Goal: Task Accomplishment & Management: Use online tool/utility

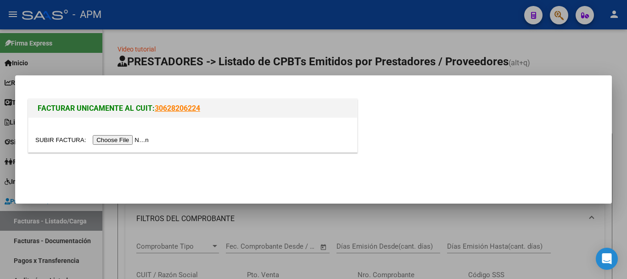
scroll to position [117, 0]
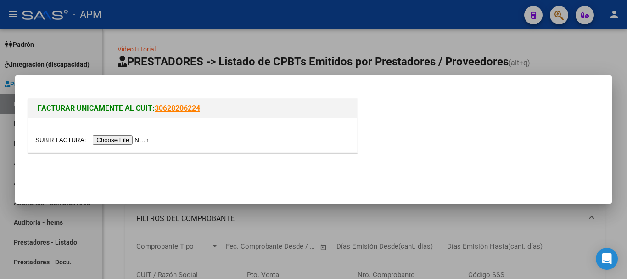
click at [137, 137] on input "file" at bounding box center [93, 140] width 116 height 10
click at [272, 221] on div at bounding box center [313, 139] width 627 height 279
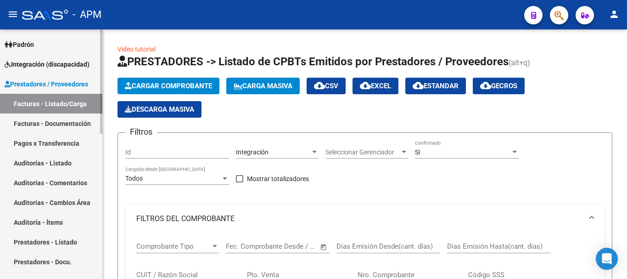
click at [56, 48] on link "Padrón" at bounding box center [51, 44] width 102 height 20
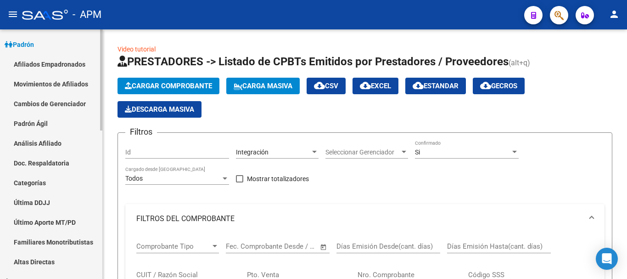
click at [63, 62] on link "Afiliados Empadronados" at bounding box center [51, 64] width 102 height 20
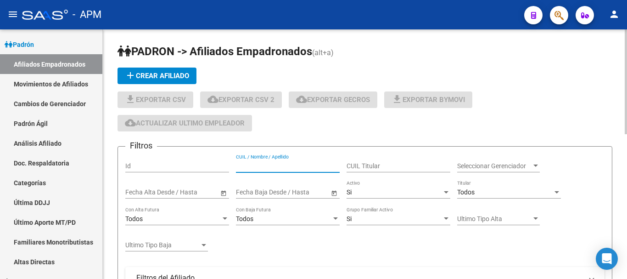
click at [315, 168] on input "CUIL / Nombre / Apellido" at bounding box center [288, 166] width 104 height 8
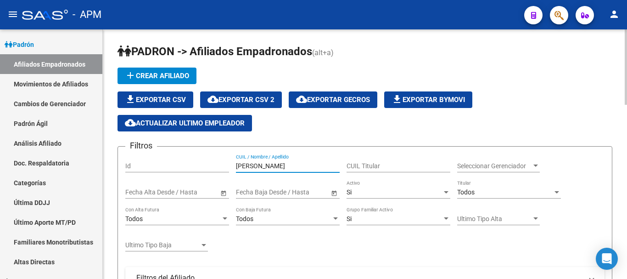
type input "[PERSON_NAME]"
click at [517, 166] on span "Seleccionar Gerenciador" at bounding box center [494, 166] width 74 height 8
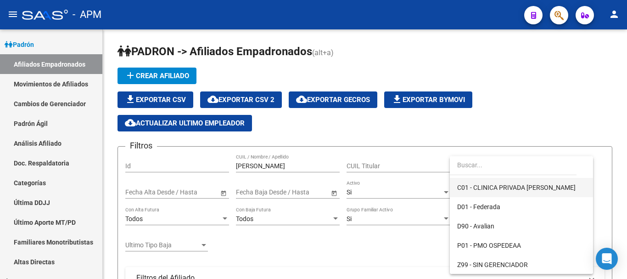
scroll to position [56, 0]
click at [496, 221] on span "D90 - Avalian" at bounding box center [521, 225] width 129 height 19
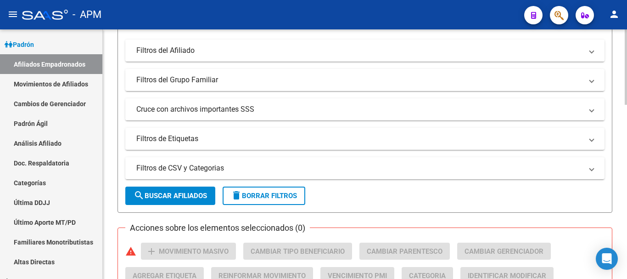
scroll to position [230, 0]
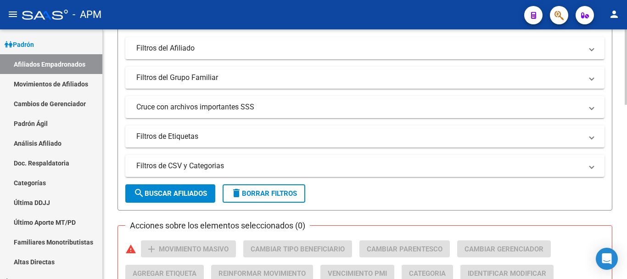
click at [207, 195] on span "search Buscar Afiliados" at bounding box center [170, 193] width 73 height 8
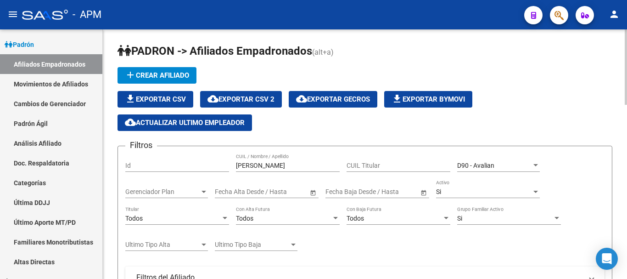
scroll to position [0, 0]
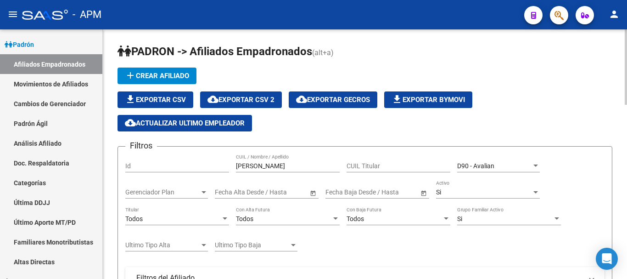
click at [478, 220] on div "Si" at bounding box center [505, 219] width 96 height 8
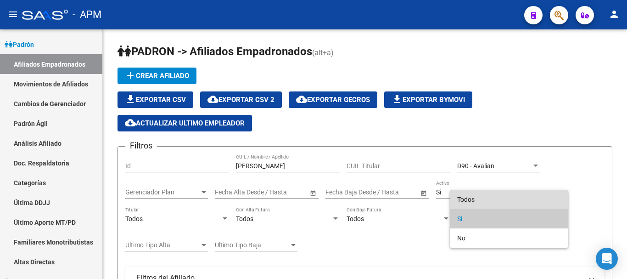
click at [473, 196] on span "Todos" at bounding box center [509, 199] width 104 height 19
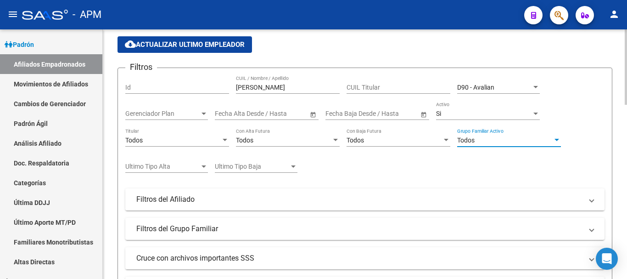
scroll to position [92, 0]
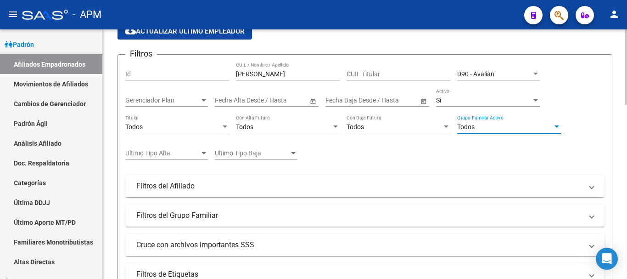
click at [483, 105] on div "Si Activo" at bounding box center [488, 97] width 104 height 18
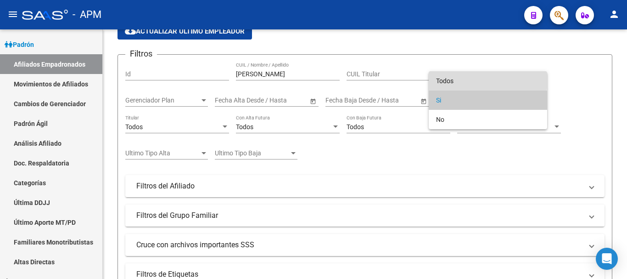
click at [477, 81] on span "Todos" at bounding box center [488, 80] width 104 height 19
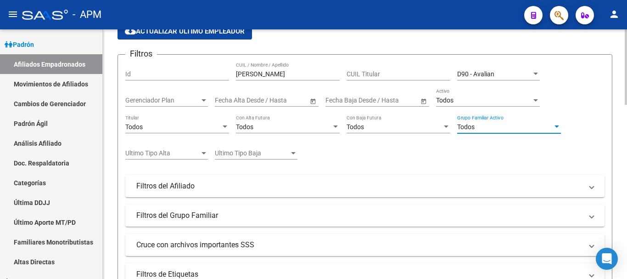
click at [554, 125] on div at bounding box center [557, 126] width 8 height 7
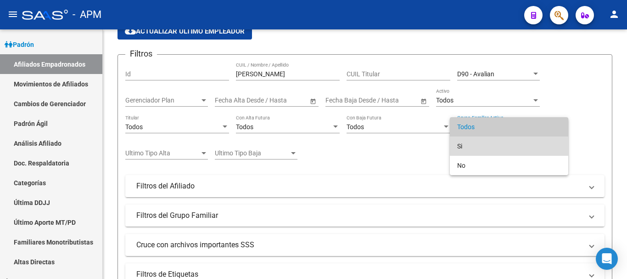
click at [500, 146] on span "Si" at bounding box center [509, 145] width 104 height 19
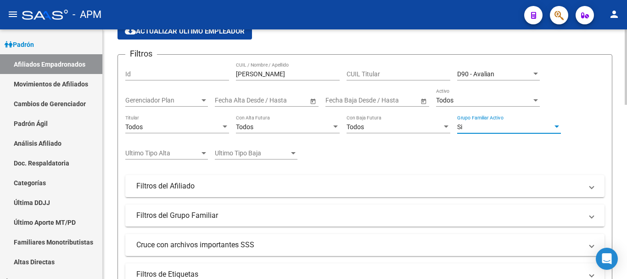
click at [544, 124] on div "Si" at bounding box center [505, 127] width 96 height 8
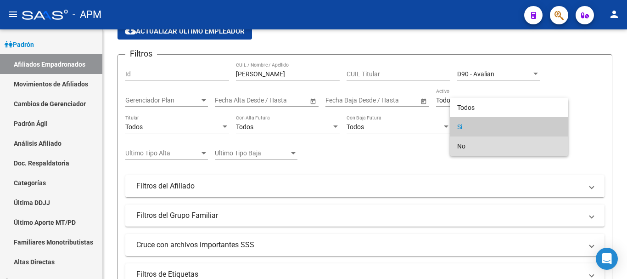
click at [470, 147] on span "No" at bounding box center [509, 145] width 104 height 19
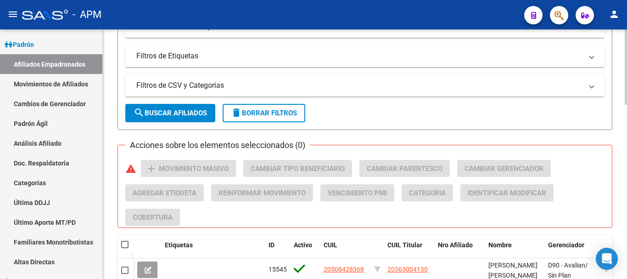
scroll to position [367, 0]
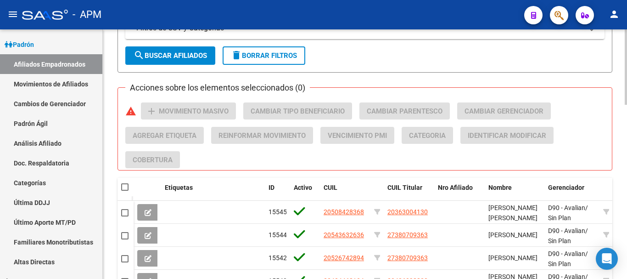
click at [174, 53] on span "search Buscar Afiliados" at bounding box center [170, 55] width 73 height 8
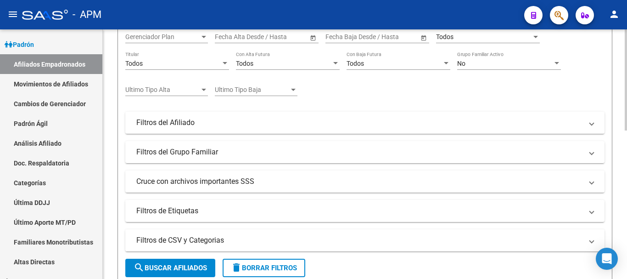
scroll to position [90, 0]
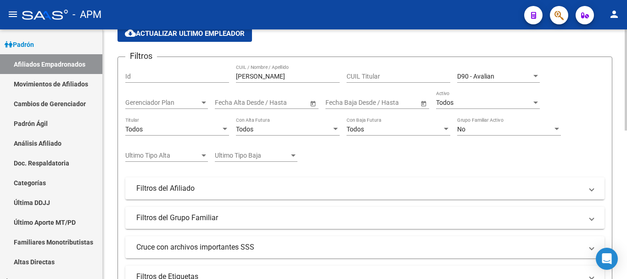
click at [488, 105] on div "Todos" at bounding box center [484, 103] width 96 height 8
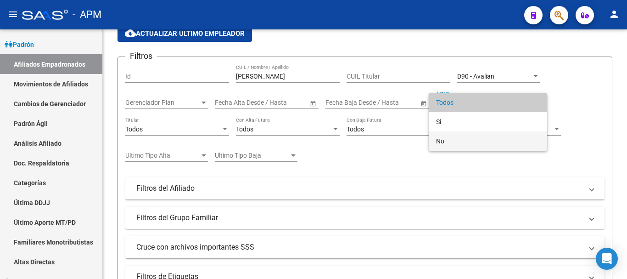
click at [459, 142] on span "No" at bounding box center [488, 140] width 104 height 19
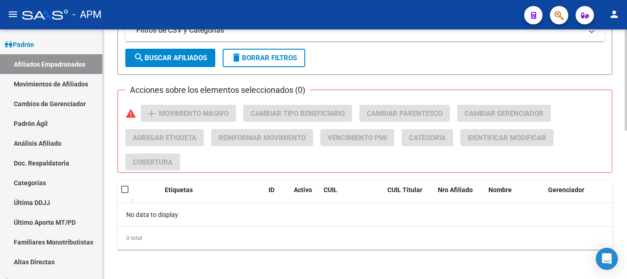
click at [206, 58] on span "search Buscar Afiliados" at bounding box center [170, 58] width 73 height 8
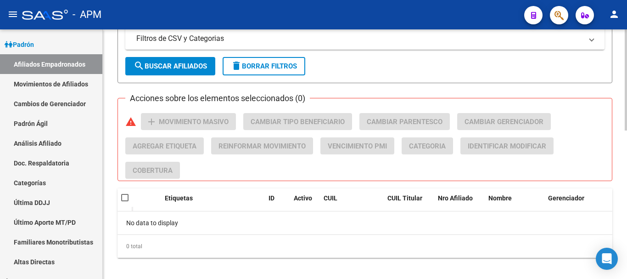
scroll to position [365, 0]
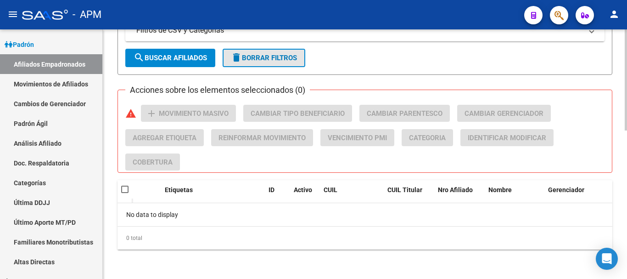
click at [288, 60] on span "delete Borrar Filtros" at bounding box center [264, 58] width 66 height 8
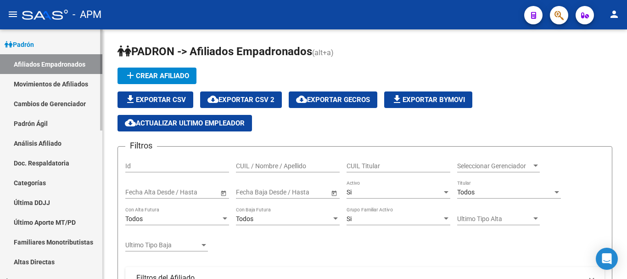
scroll to position [0, 0]
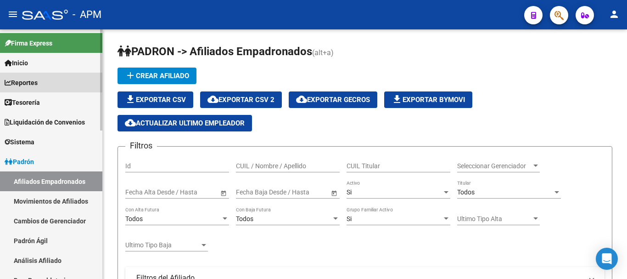
click at [38, 80] on span "Reportes" at bounding box center [21, 83] width 33 height 10
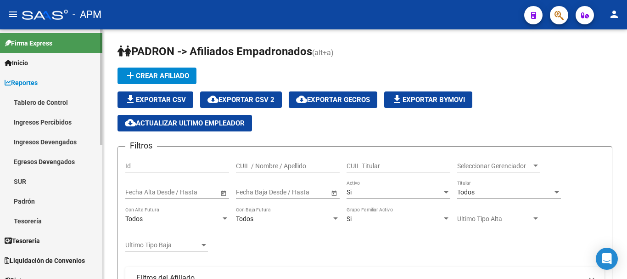
click at [58, 108] on link "Tablero de Control" at bounding box center [51, 102] width 102 height 20
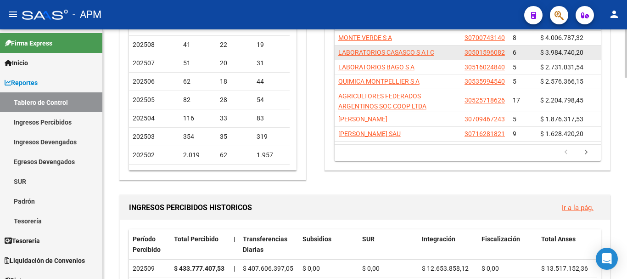
scroll to position [138, 0]
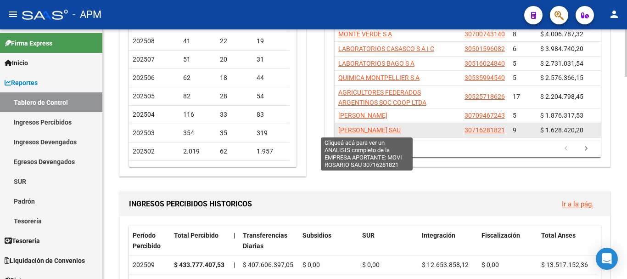
click at [388, 133] on span "[PERSON_NAME] SAU" at bounding box center [369, 129] width 62 height 7
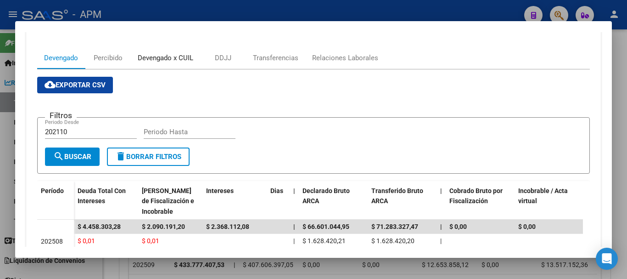
click at [160, 61] on div "Devengado x CUIL" at bounding box center [166, 58] width 56 height 10
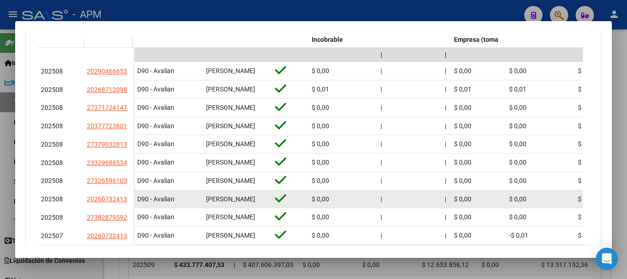
scroll to position [355, 0]
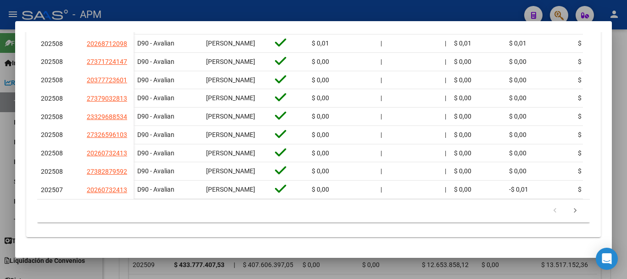
click at [341, 273] on div at bounding box center [313, 139] width 627 height 279
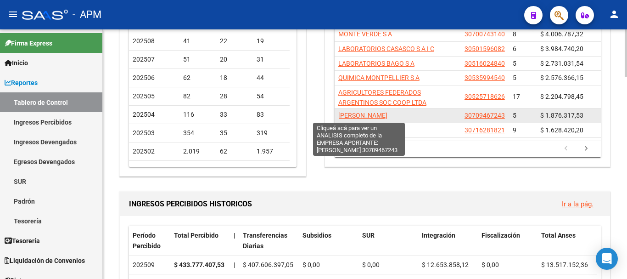
click at [377, 117] on span "[PERSON_NAME]" at bounding box center [362, 115] width 49 height 7
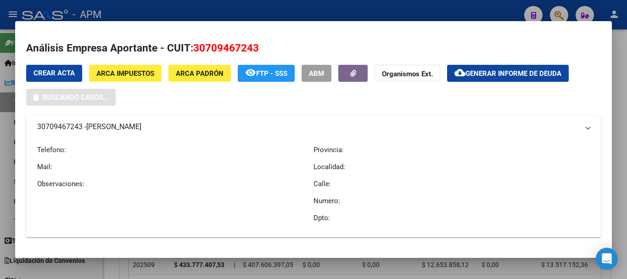
click at [436, 274] on div at bounding box center [313, 139] width 627 height 279
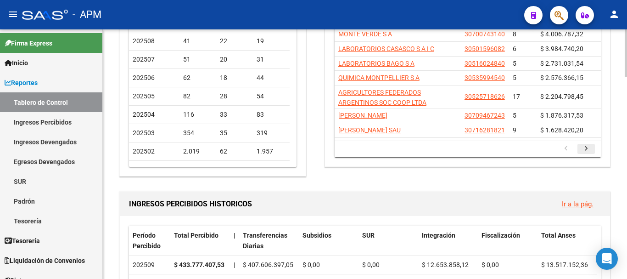
click at [585, 148] on icon "go to next page" at bounding box center [586, 149] width 12 height 11
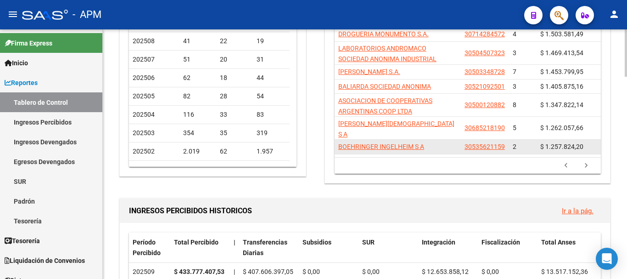
scroll to position [92, 0]
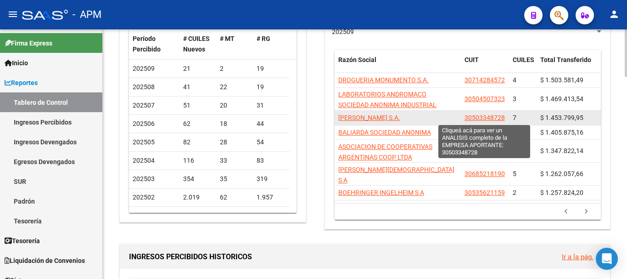
click at [493, 121] on span "30503348728" at bounding box center [485, 117] width 40 height 7
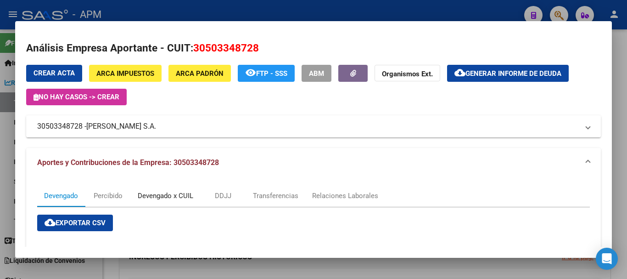
click at [176, 194] on div "Devengado x CUIL" at bounding box center [166, 196] width 56 height 10
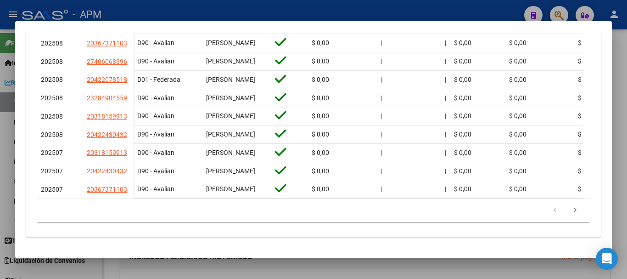
scroll to position [321, 0]
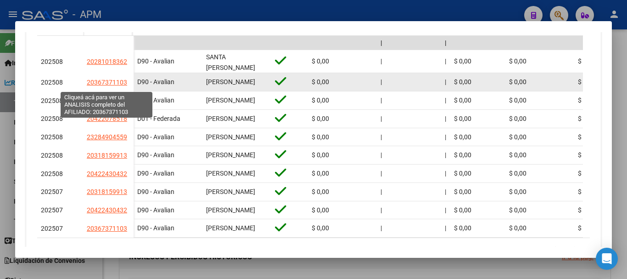
click at [98, 86] on span "20367371103" at bounding box center [107, 82] width 40 height 7
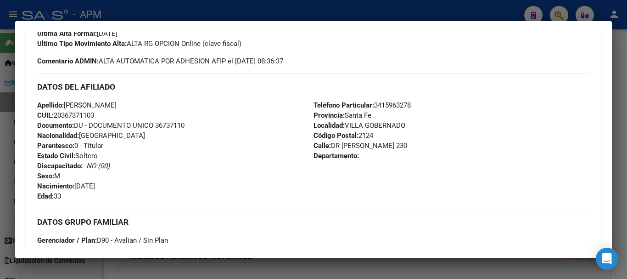
scroll to position [184, 0]
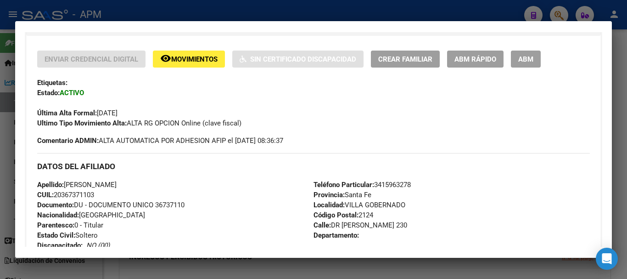
click at [488, 268] on div at bounding box center [313, 139] width 627 height 279
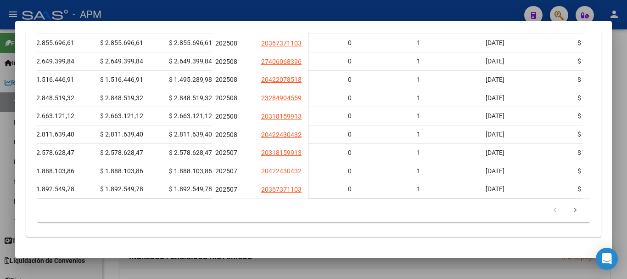
scroll to position [0, 2278]
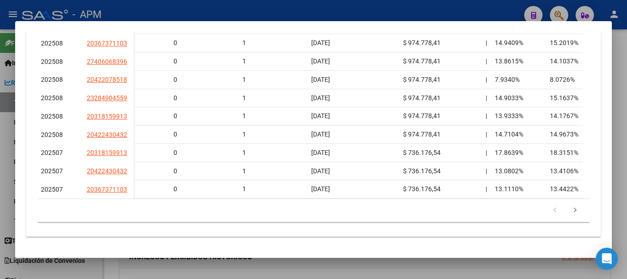
drag, startPoint x: 520, startPoint y: 257, endPoint x: 444, endPoint y: 252, distance: 76.4
click at [444, 252] on mat-dialog-container "Análisis Empresa Aportante - CUIT: 30503348728 Crear Acta ARCA Impuestos ARCA P…" at bounding box center [313, 139] width 597 height 237
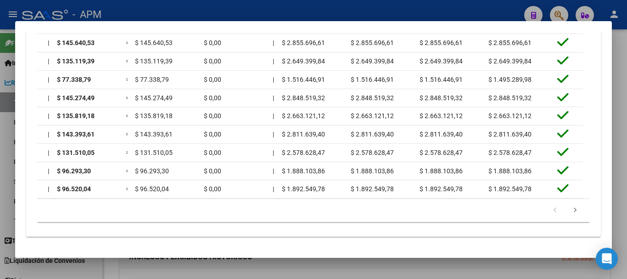
scroll to position [0, 1361]
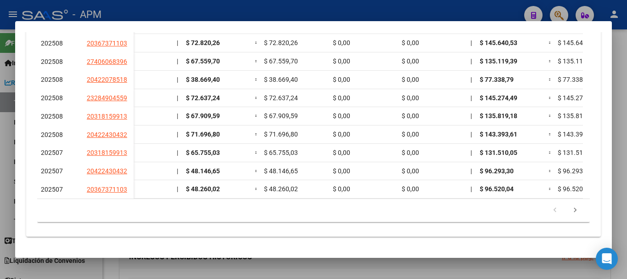
click at [412, 269] on div at bounding box center [313, 139] width 627 height 279
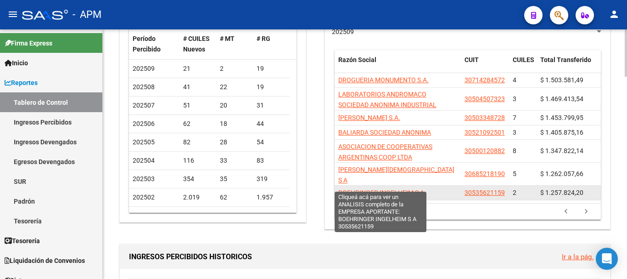
click at [391, 189] on span "BOEHRINGER INGELHEIM S A" at bounding box center [381, 192] width 86 height 7
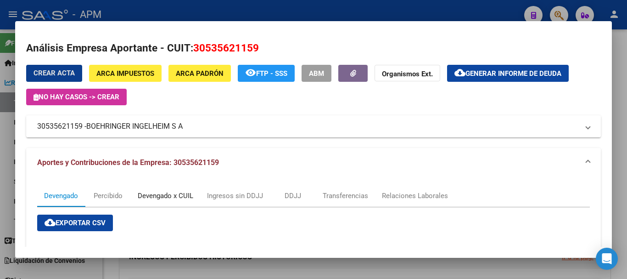
click at [179, 197] on div "Devengado x CUIL" at bounding box center [166, 196] width 56 height 10
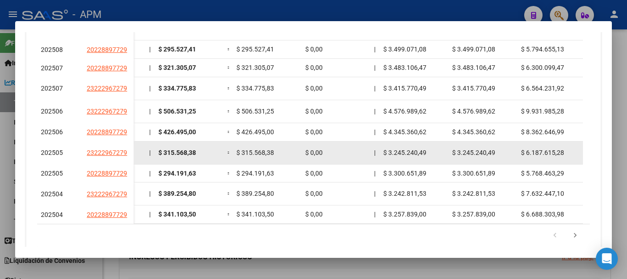
scroll to position [364, 0]
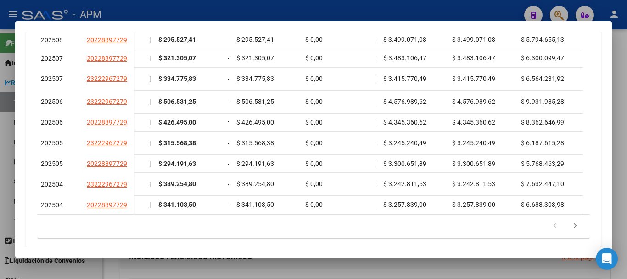
click at [463, 268] on div at bounding box center [313, 139] width 627 height 279
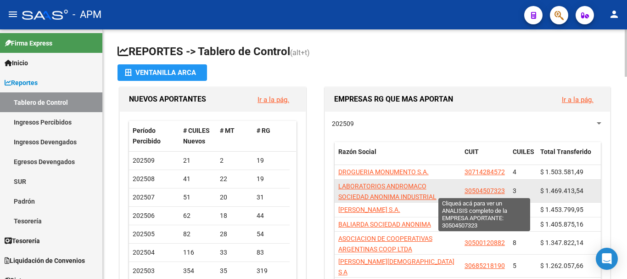
scroll to position [46, 0]
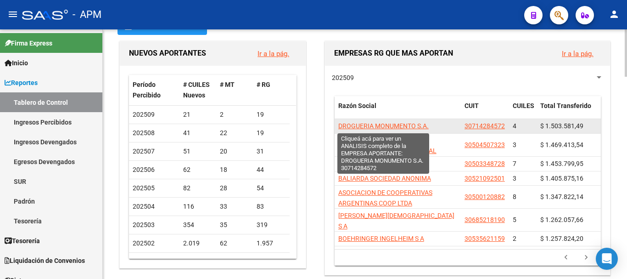
click at [414, 125] on span "DROGUERIA MONUMENTO S.A." at bounding box center [383, 125] width 90 height 7
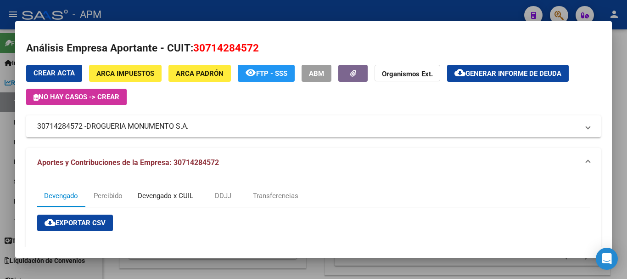
click at [174, 194] on div "Devengado x CUIL" at bounding box center [166, 196] width 56 height 10
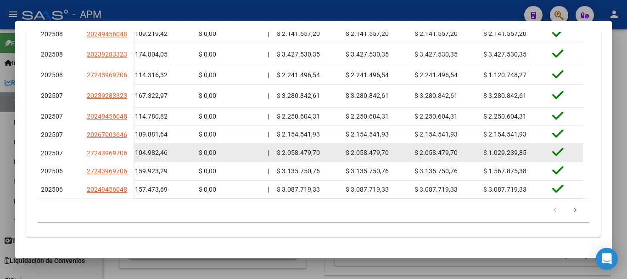
scroll to position [321, 0]
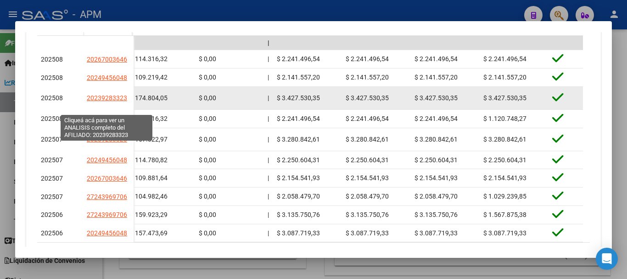
click at [106, 101] on span "20239283323" at bounding box center [107, 97] width 40 height 7
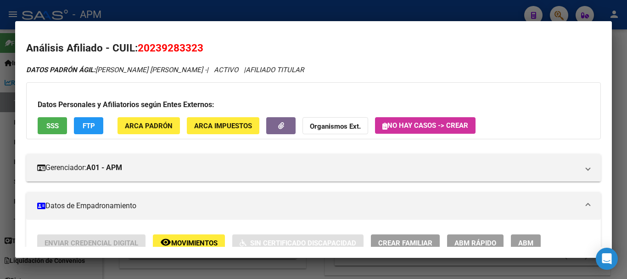
click at [326, 276] on div at bounding box center [313, 139] width 627 height 279
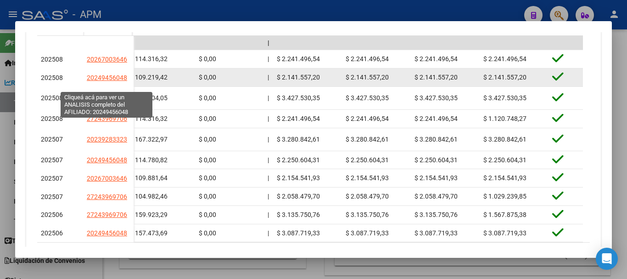
click at [104, 81] on span "20249456048" at bounding box center [107, 77] width 40 height 7
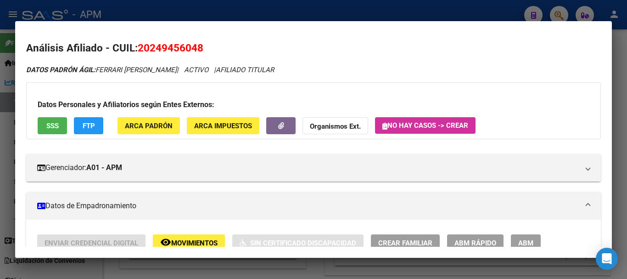
click at [396, 273] on div at bounding box center [313, 139] width 627 height 279
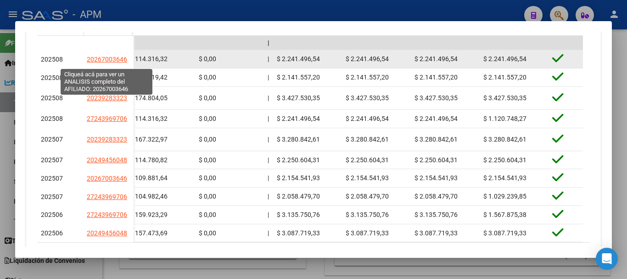
click at [101, 58] on span "20267003646" at bounding box center [107, 59] width 40 height 7
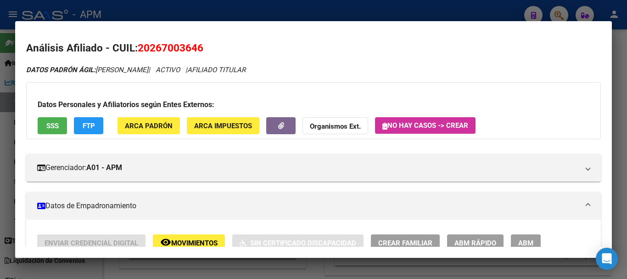
click at [356, 272] on div at bounding box center [313, 139] width 627 height 279
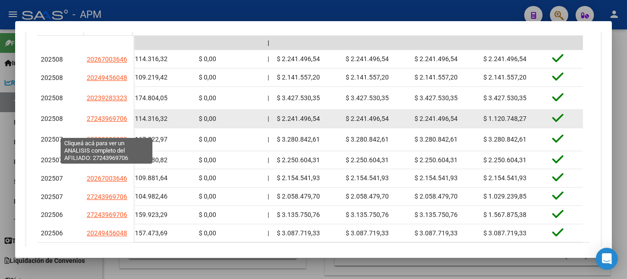
click at [110, 122] on span "27243969706" at bounding box center [107, 118] width 40 height 7
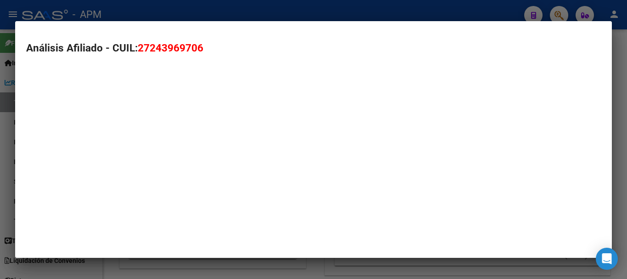
type textarea "27243969706"
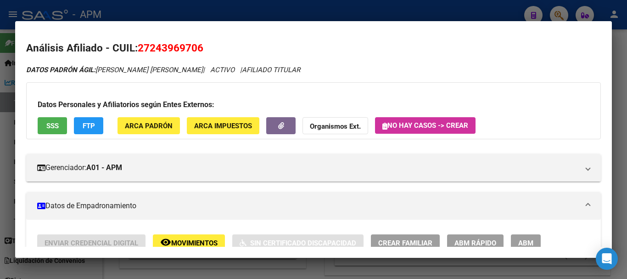
click at [352, 277] on div at bounding box center [313, 139] width 627 height 279
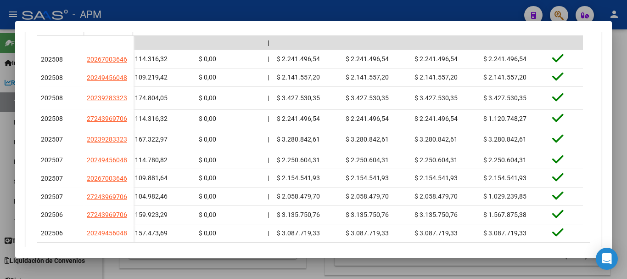
click at [618, 88] on div at bounding box center [313, 139] width 627 height 279
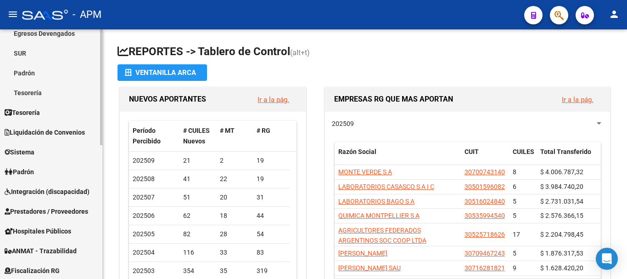
scroll to position [138, 0]
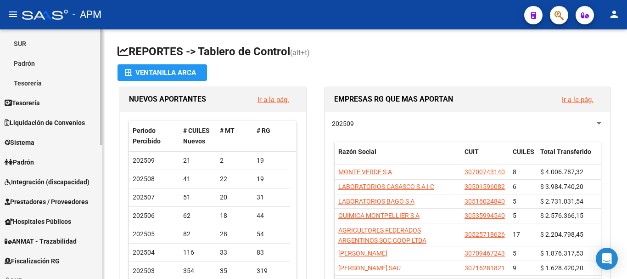
click at [60, 198] on span "Prestadores / Proveedores" at bounding box center [47, 202] width 84 height 10
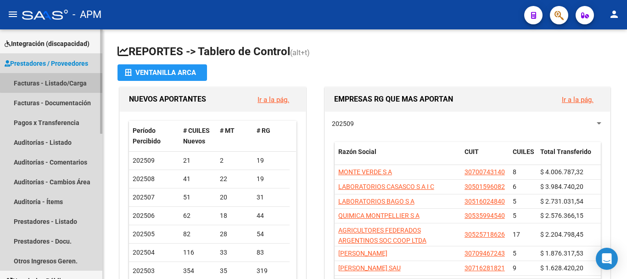
click at [65, 75] on link "Facturas - Listado/Carga" at bounding box center [51, 83] width 102 height 20
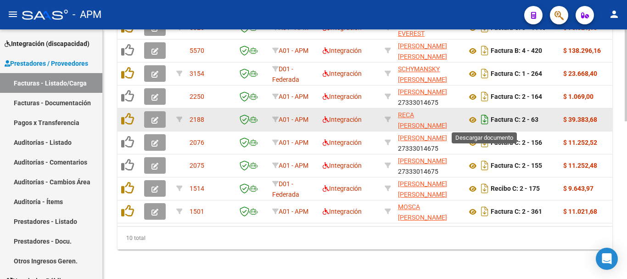
scroll to position [242, 0]
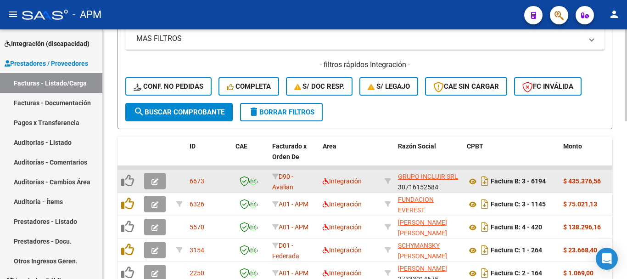
click at [156, 184] on icon "button" at bounding box center [155, 181] width 7 height 7
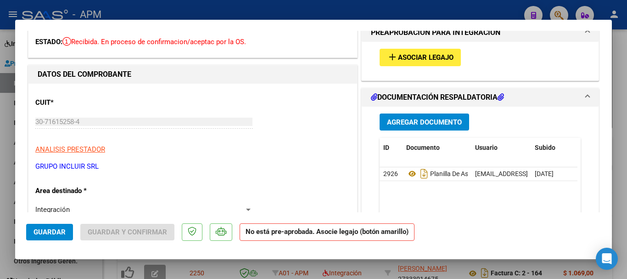
scroll to position [0, 0]
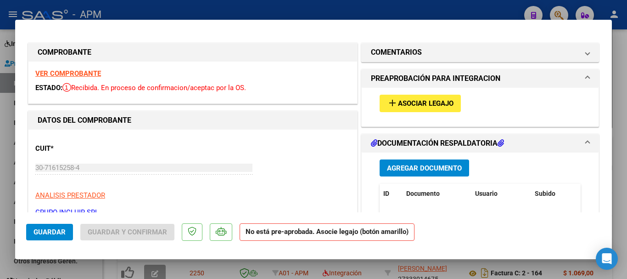
click at [483, 261] on div at bounding box center [313, 139] width 627 height 279
type input "$ 0,00"
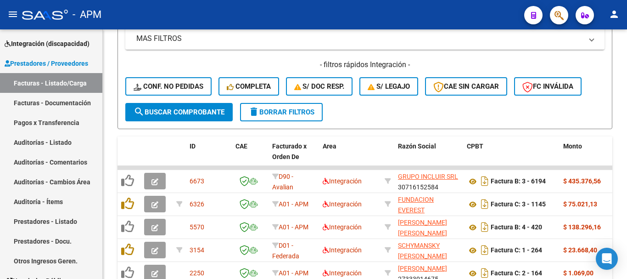
scroll to position [242, 0]
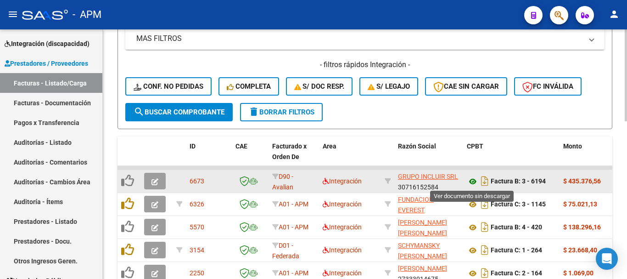
click at [472, 180] on icon at bounding box center [473, 181] width 12 height 11
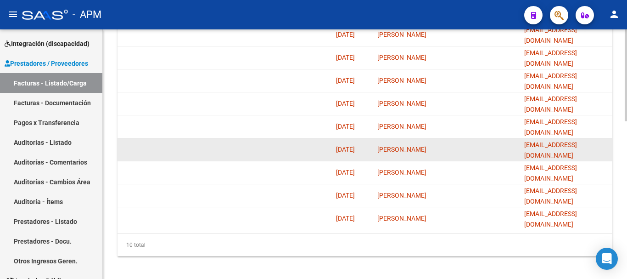
scroll to position [426, 0]
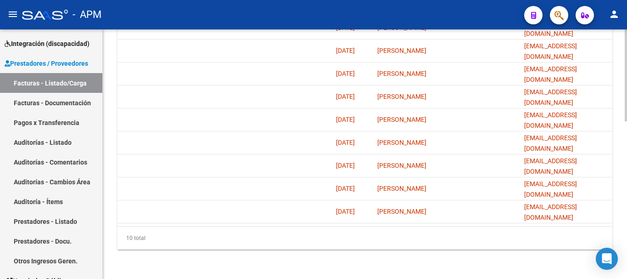
click at [549, 225] on div "ID CAE Facturado x Orden De Area Razón Social CPBT Monto Fecha Cpbt Días desde …" at bounding box center [365, 104] width 495 height 289
click at [442, 232] on div "10 total" at bounding box center [365, 237] width 495 height 23
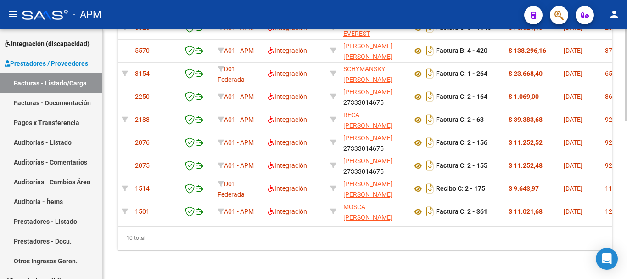
scroll to position [0, 0]
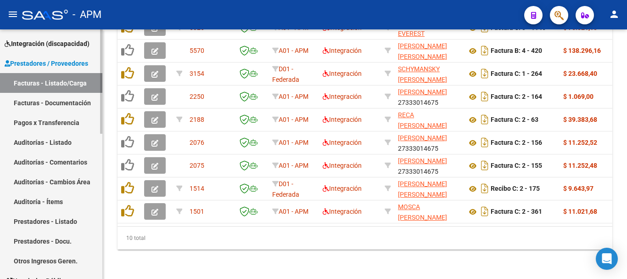
click at [89, 225] on link "Prestadores - Listado" at bounding box center [51, 221] width 102 height 20
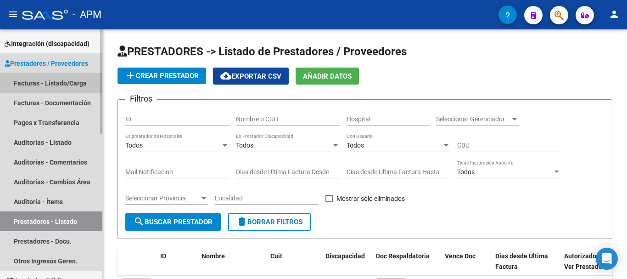
click at [61, 83] on link "Facturas - Listado/Carga" at bounding box center [51, 83] width 102 height 20
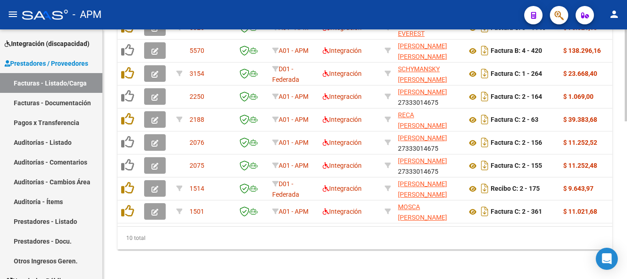
scroll to position [426, 0]
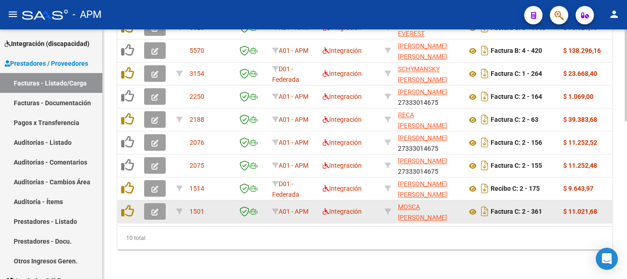
click at [158, 204] on button "button" at bounding box center [155, 211] width 22 height 17
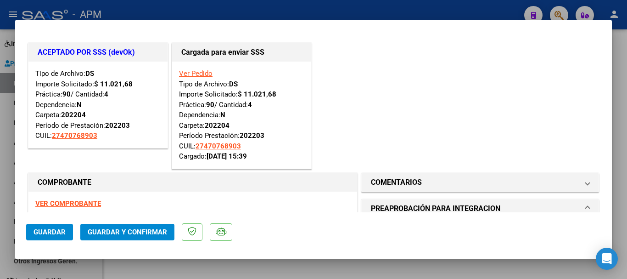
click at [376, 270] on div at bounding box center [313, 139] width 627 height 279
type input "$ 0,00"
